Goal: Register for event/course

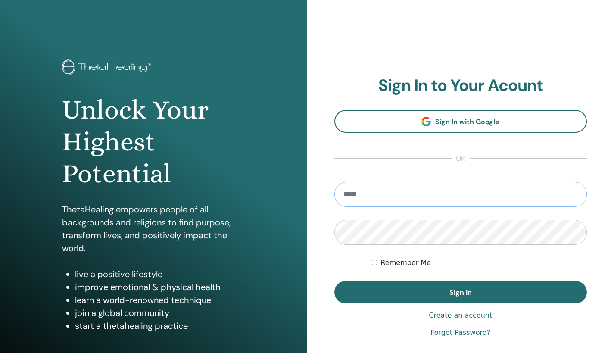
type input "**********"
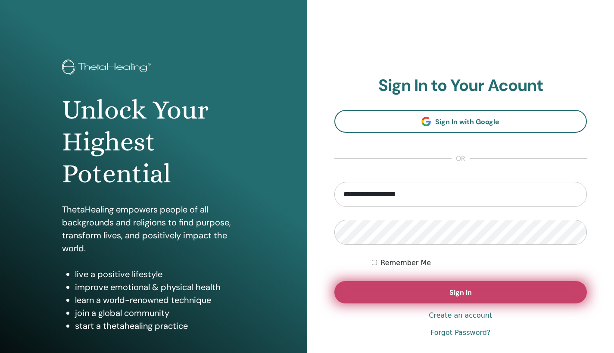
click at [384, 289] on button "Sign In" at bounding box center [460, 292] width 253 height 22
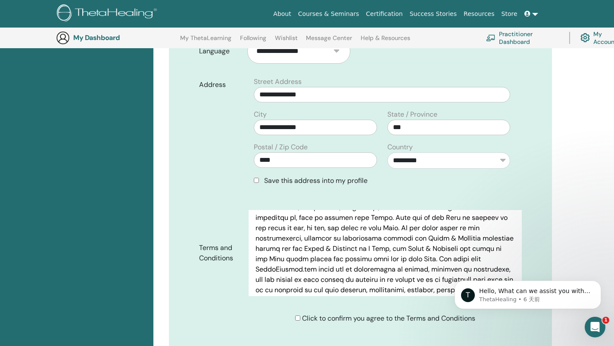
scroll to position [363, 0]
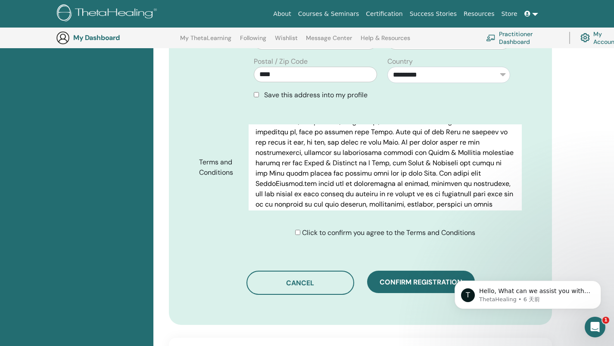
click at [298, 235] on div "Click to confirm you agree to the Terms and Conditions" at bounding box center [385, 233] width 180 height 10
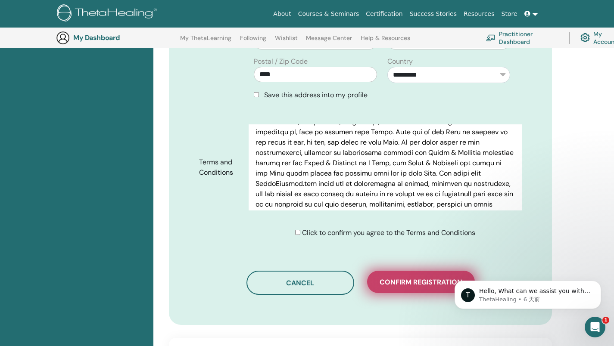
click at [394, 282] on span "Confirm registration" at bounding box center [420, 282] width 83 height 9
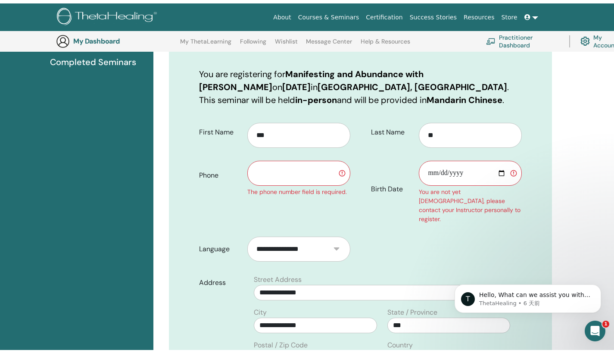
scroll to position [18, 0]
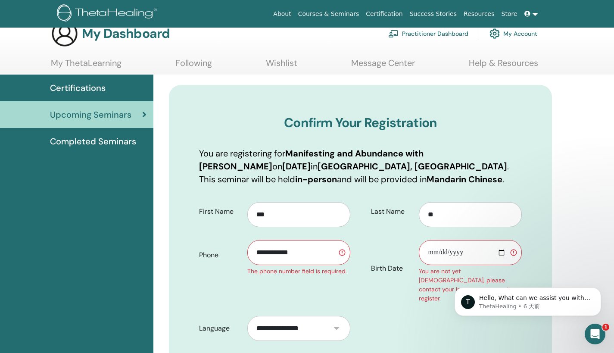
type input "**********"
click at [435, 248] on input "Birth Date" at bounding box center [469, 252] width 103 height 25
click at [452, 249] on input "Birth Date" at bounding box center [469, 252] width 103 height 25
click at [468, 251] on input "Birth Date" at bounding box center [469, 252] width 103 height 25
type input "**********"
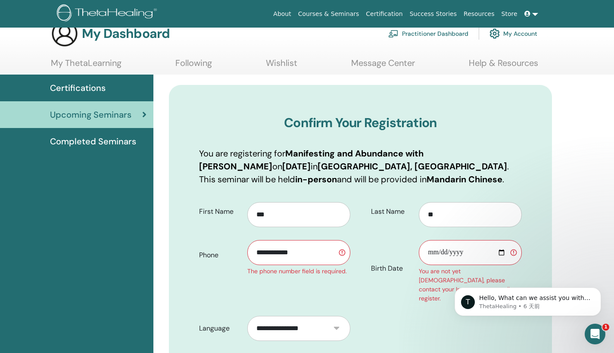
click at [486, 253] on input "**********" at bounding box center [469, 252] width 103 height 25
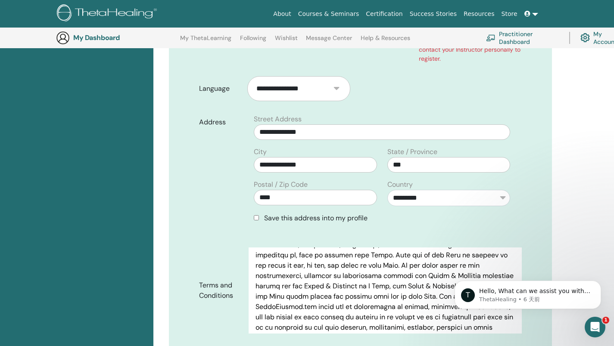
scroll to position [567, 0]
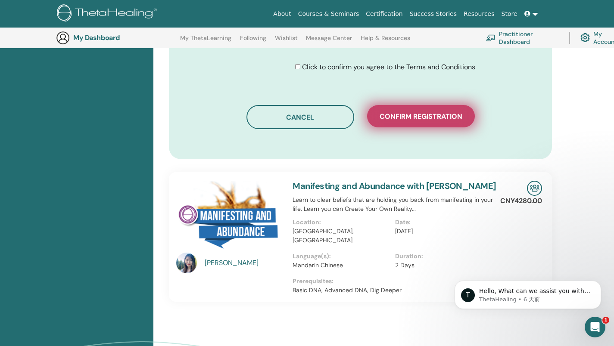
click at [389, 115] on button "Confirm registration" at bounding box center [421, 116] width 108 height 22
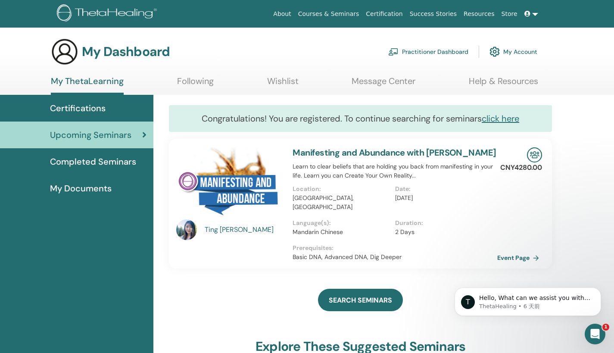
click at [513, 57] on link "My Account" at bounding box center [513, 51] width 48 height 19
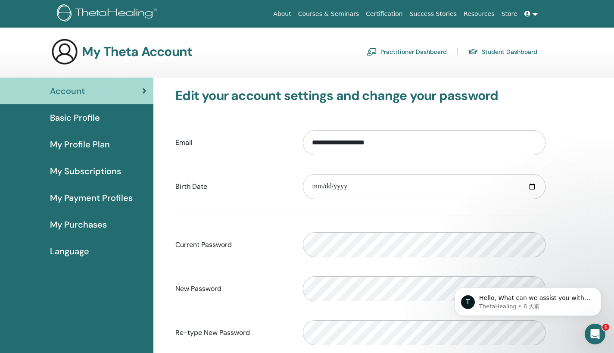
click at [105, 225] on span "My Purchases" at bounding box center [78, 224] width 57 height 13
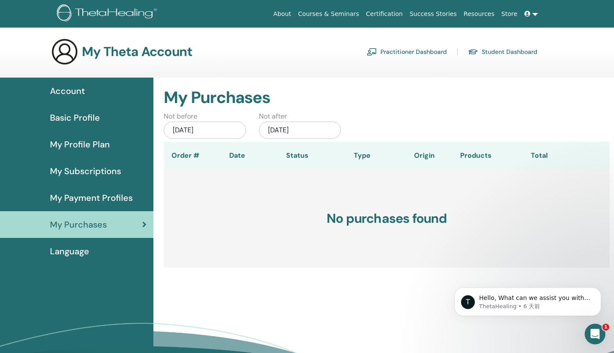
click at [94, 122] on span "Basic Profile" at bounding box center [75, 117] width 50 height 13
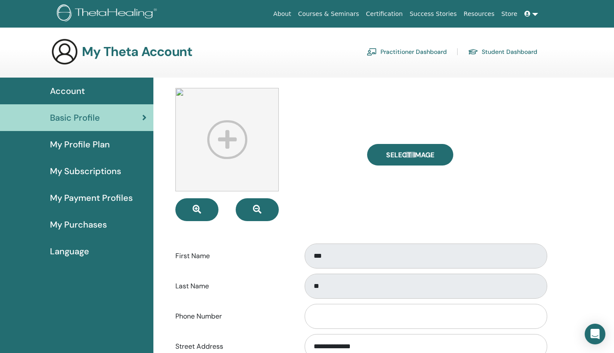
click at [87, 140] on span "My Profile Plan" at bounding box center [80, 144] width 60 height 13
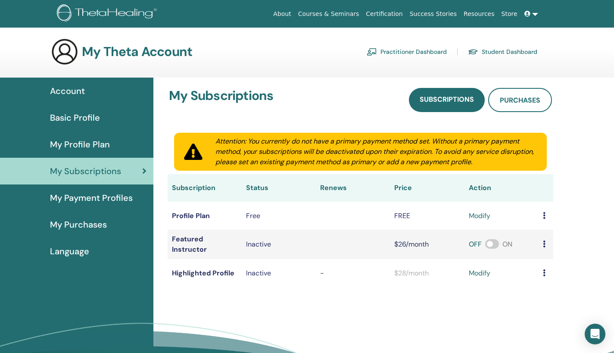
click at [84, 197] on span "My Payment Profiles" at bounding box center [91, 197] width 83 height 13
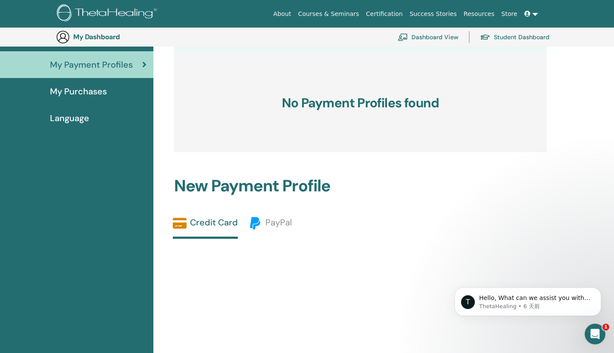
click at [90, 114] on div "Language" at bounding box center [76, 118] width 139 height 13
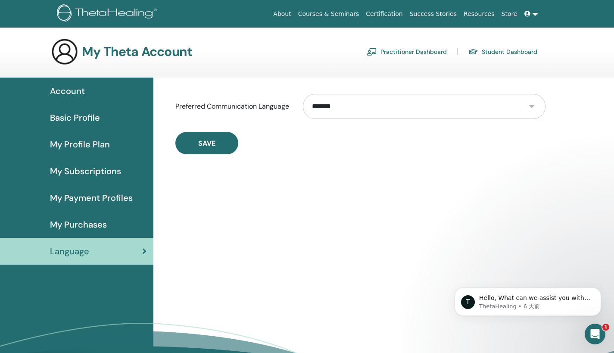
click at [289, 9] on link "About" at bounding box center [282, 14] width 25 height 16
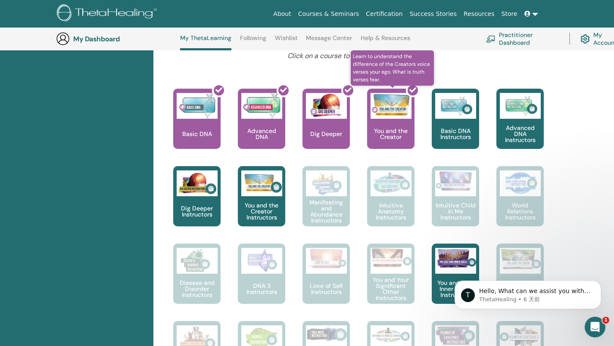
click at [391, 132] on div at bounding box center [395, 122] width 47 height 77
